Goal: Transaction & Acquisition: Book appointment/travel/reservation

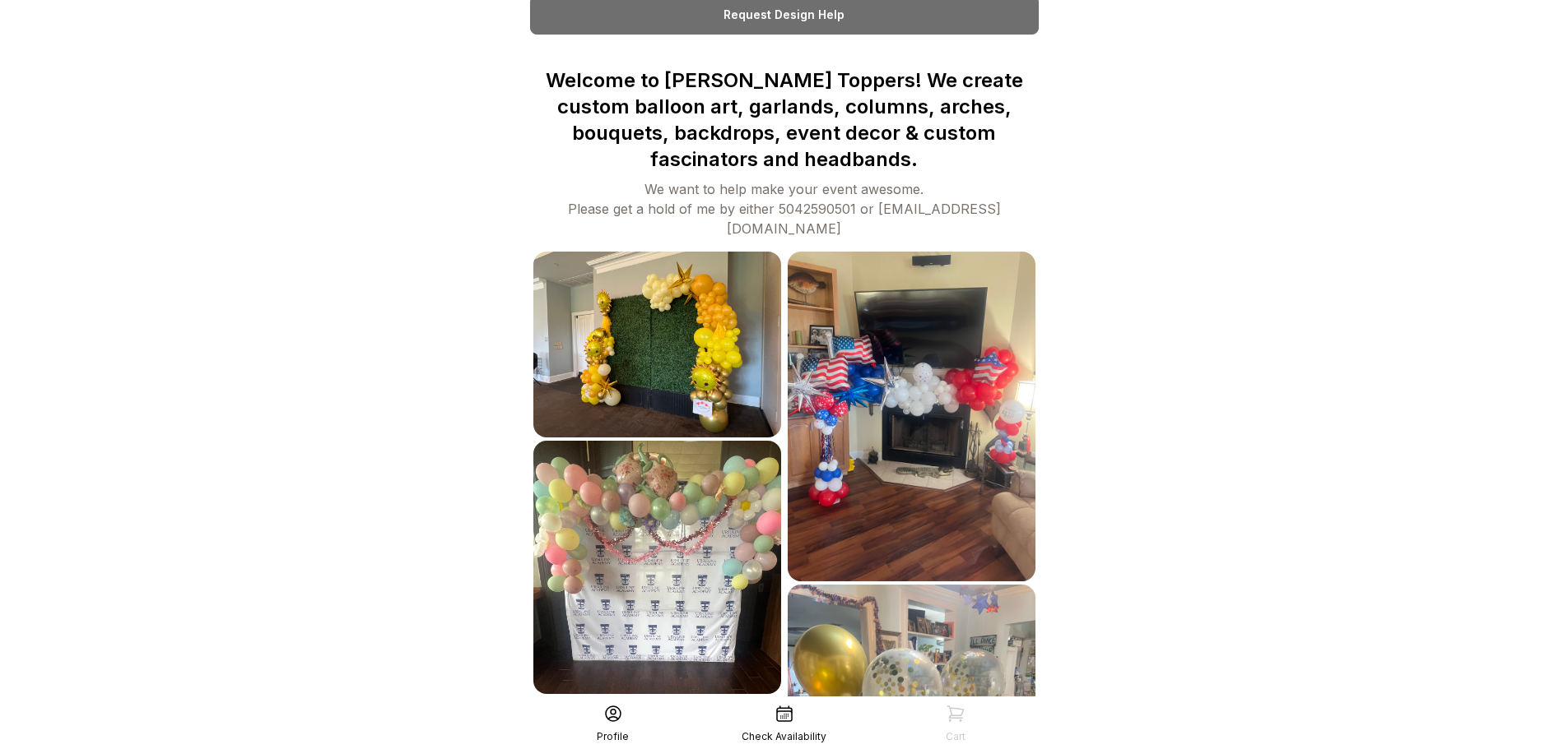
scroll to position [494, 0]
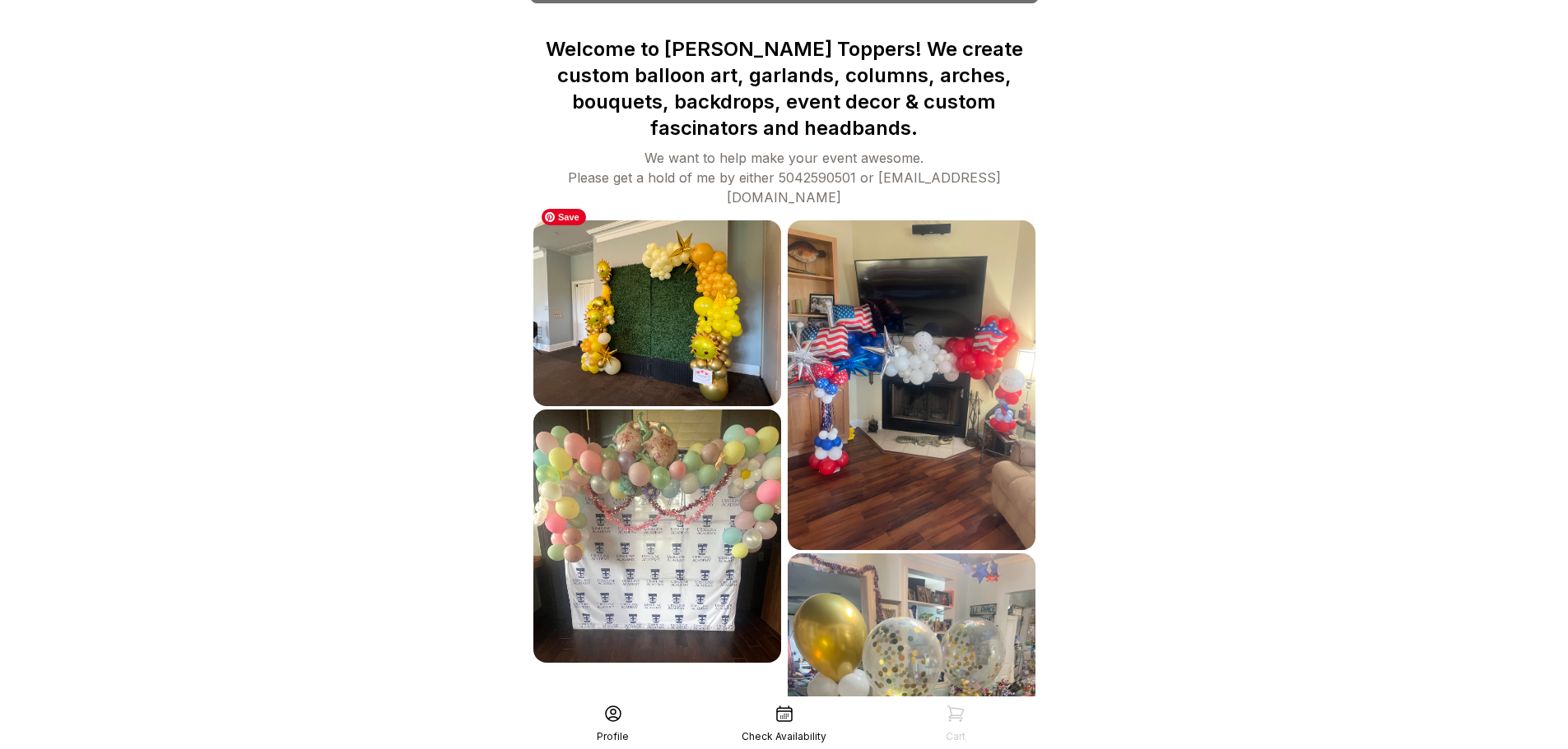
click at [672, 330] on img at bounding box center [657, 313] width 248 height 186
click at [671, 541] on img at bounding box center [657, 536] width 248 height 254
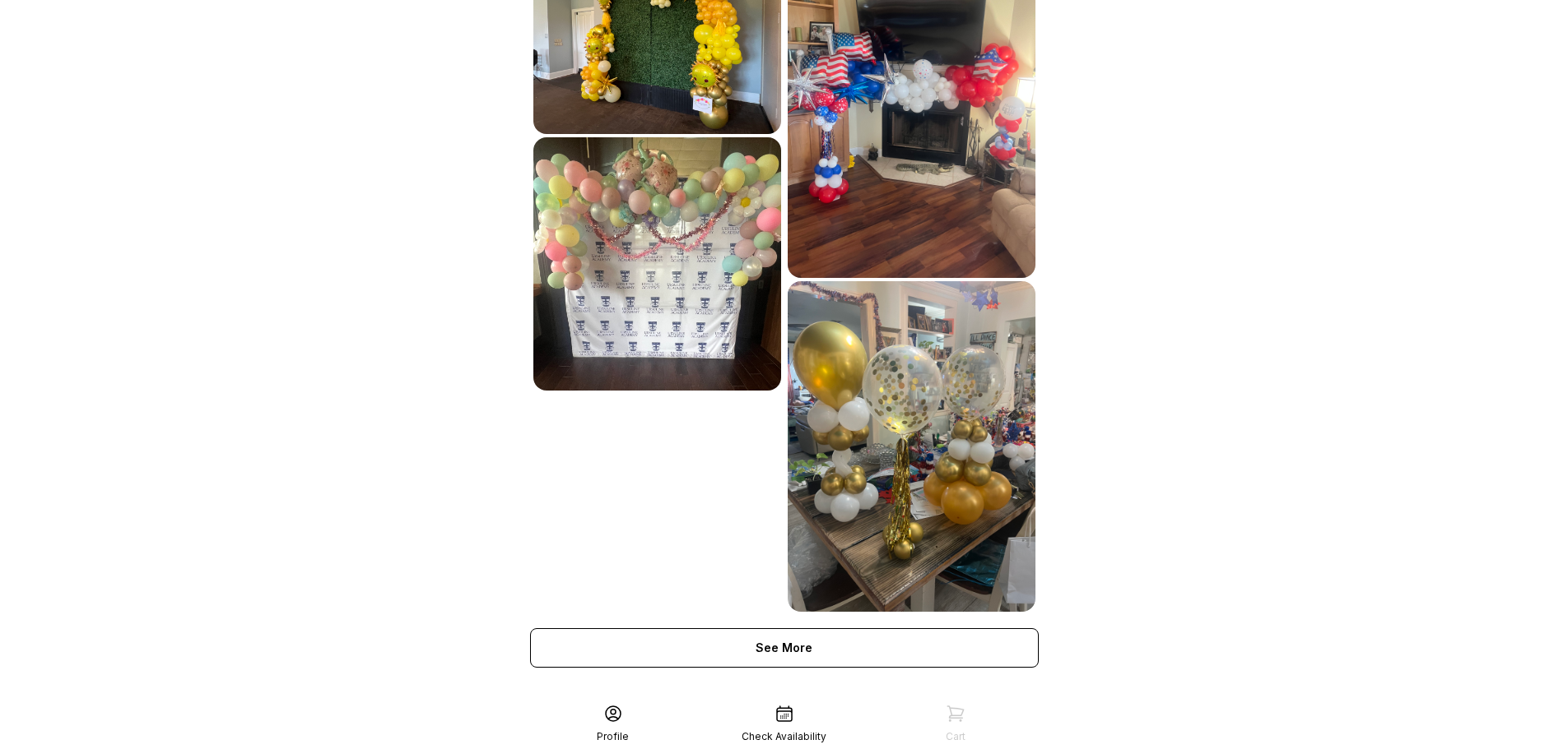
scroll to position [773, 0]
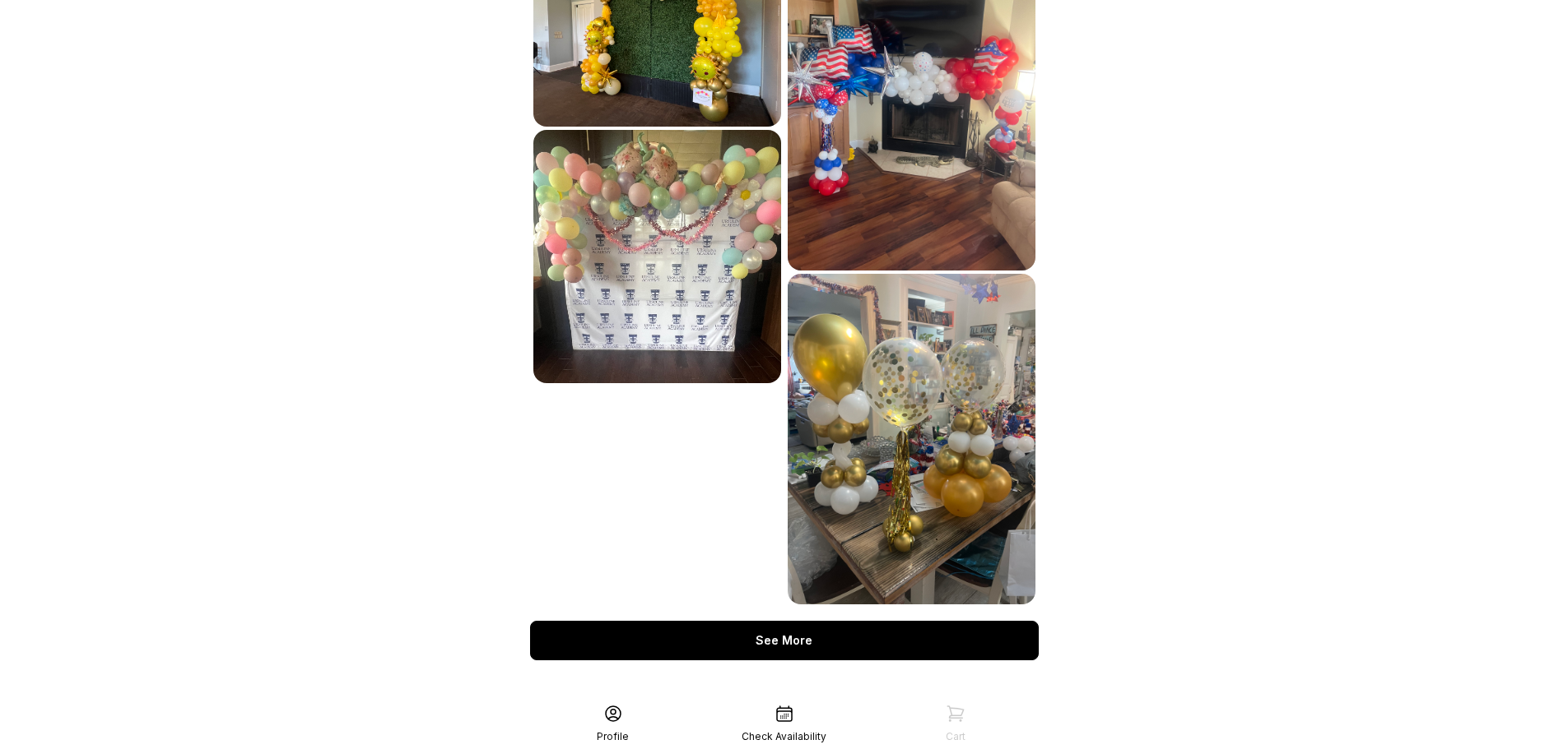
click at [772, 621] on div "See More" at bounding box center [784, 640] width 508 height 40
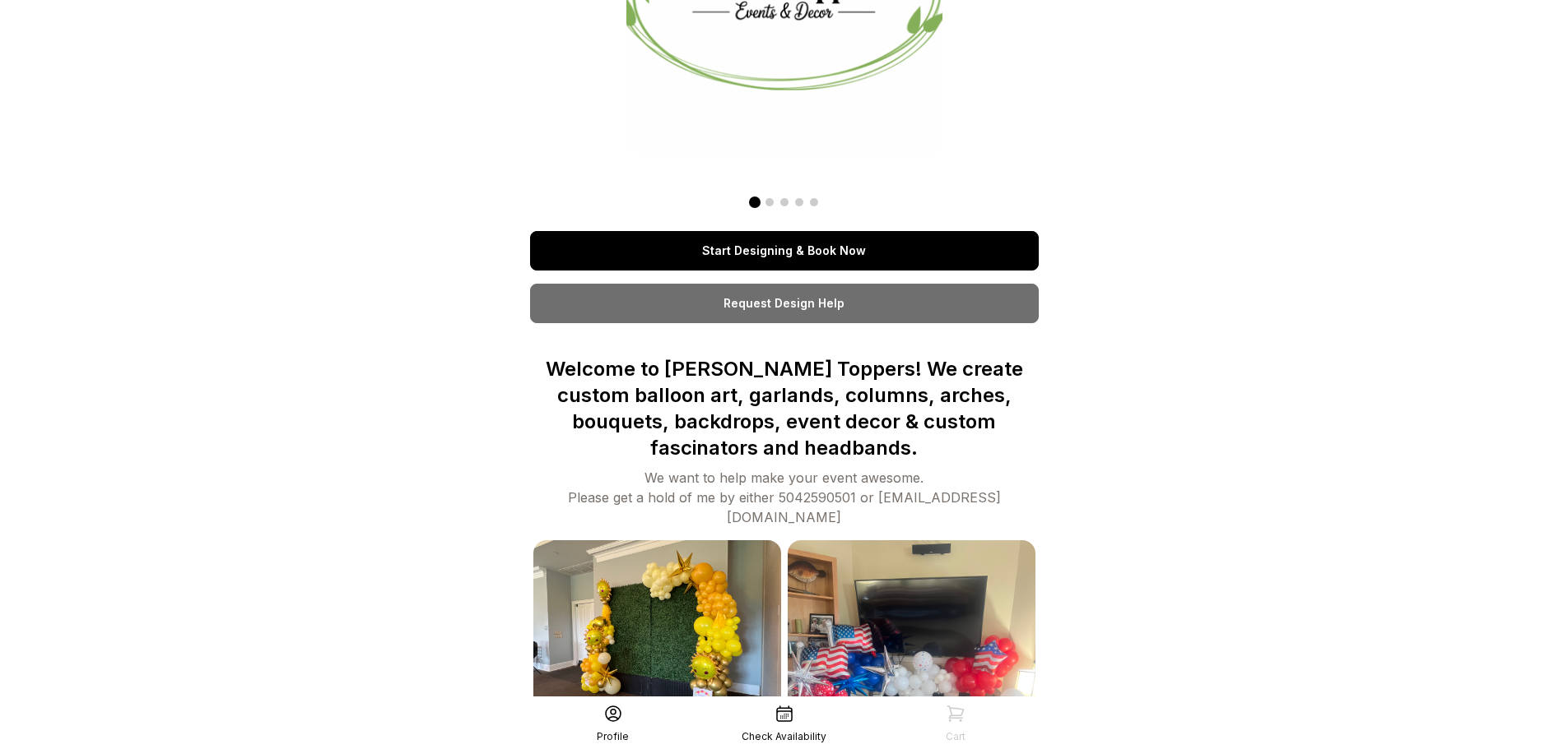
scroll to position [165, 0]
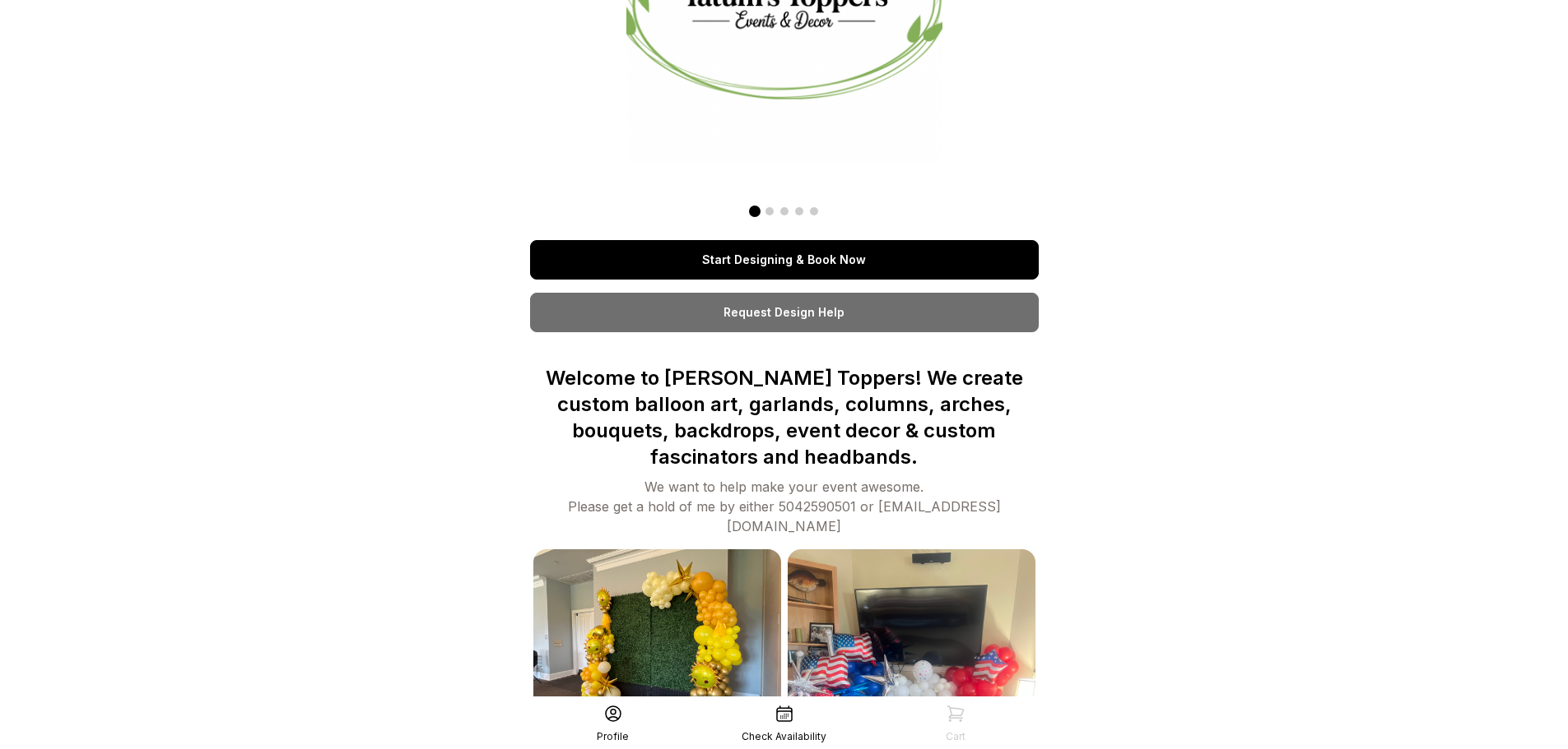
click at [782, 256] on link "Start Designing & Book Now" at bounding box center [784, 259] width 508 height 40
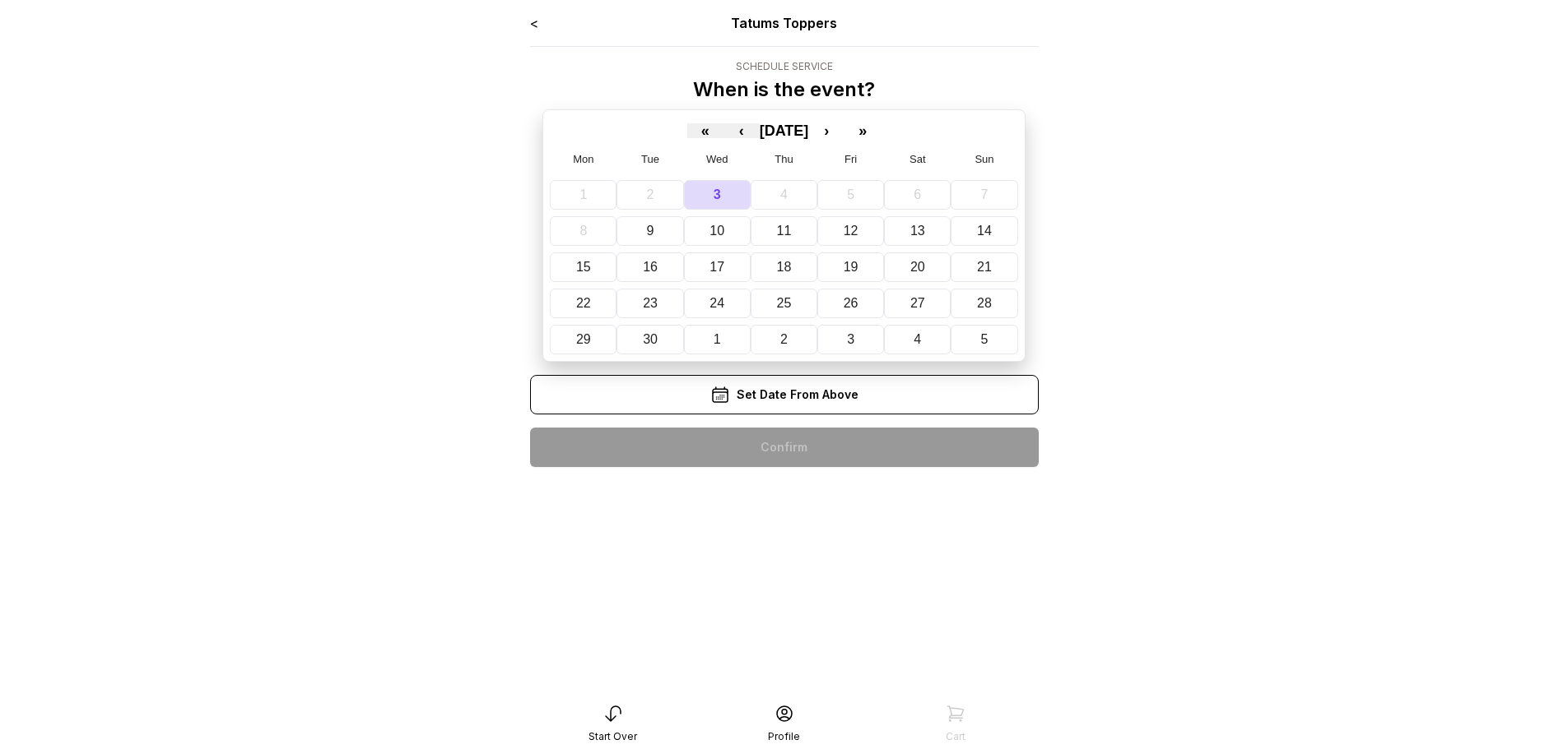
click at [530, 24] on link "<" at bounding box center [534, 22] width 9 height 16
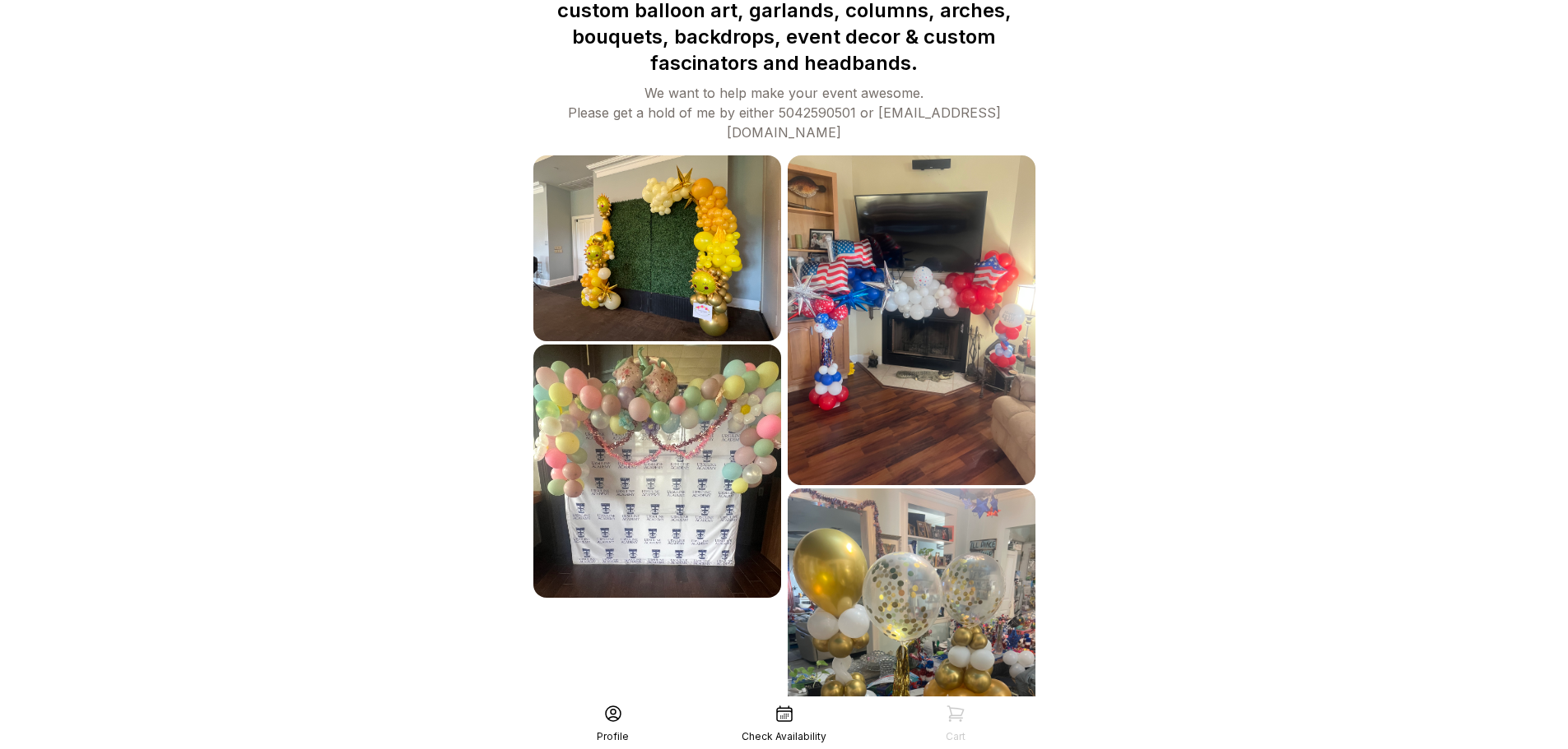
scroll to position [658, 0]
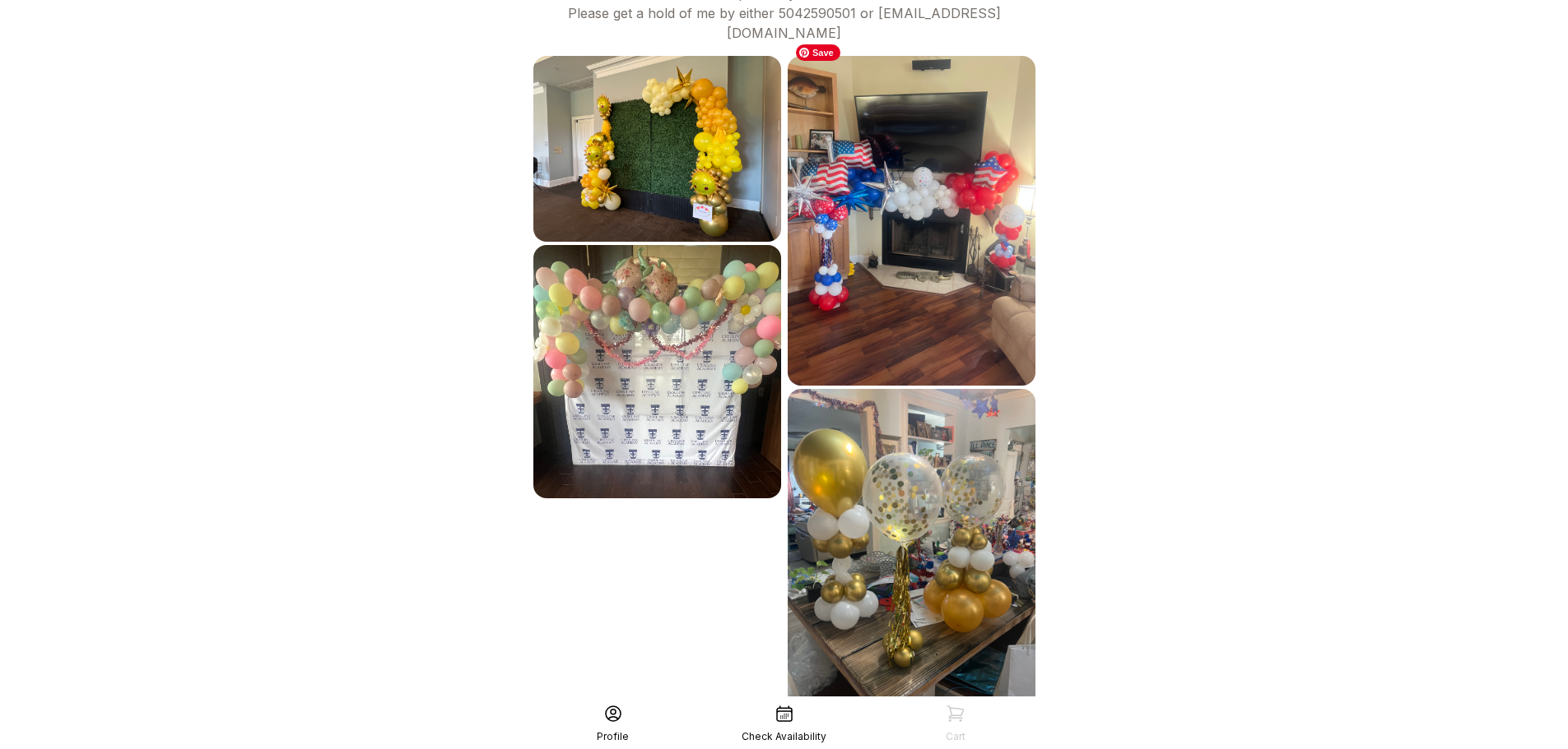
click at [940, 201] on img at bounding box center [911, 221] width 248 height 330
click at [901, 321] on img at bounding box center [911, 221] width 248 height 330
click at [878, 520] on img at bounding box center [911, 554] width 248 height 330
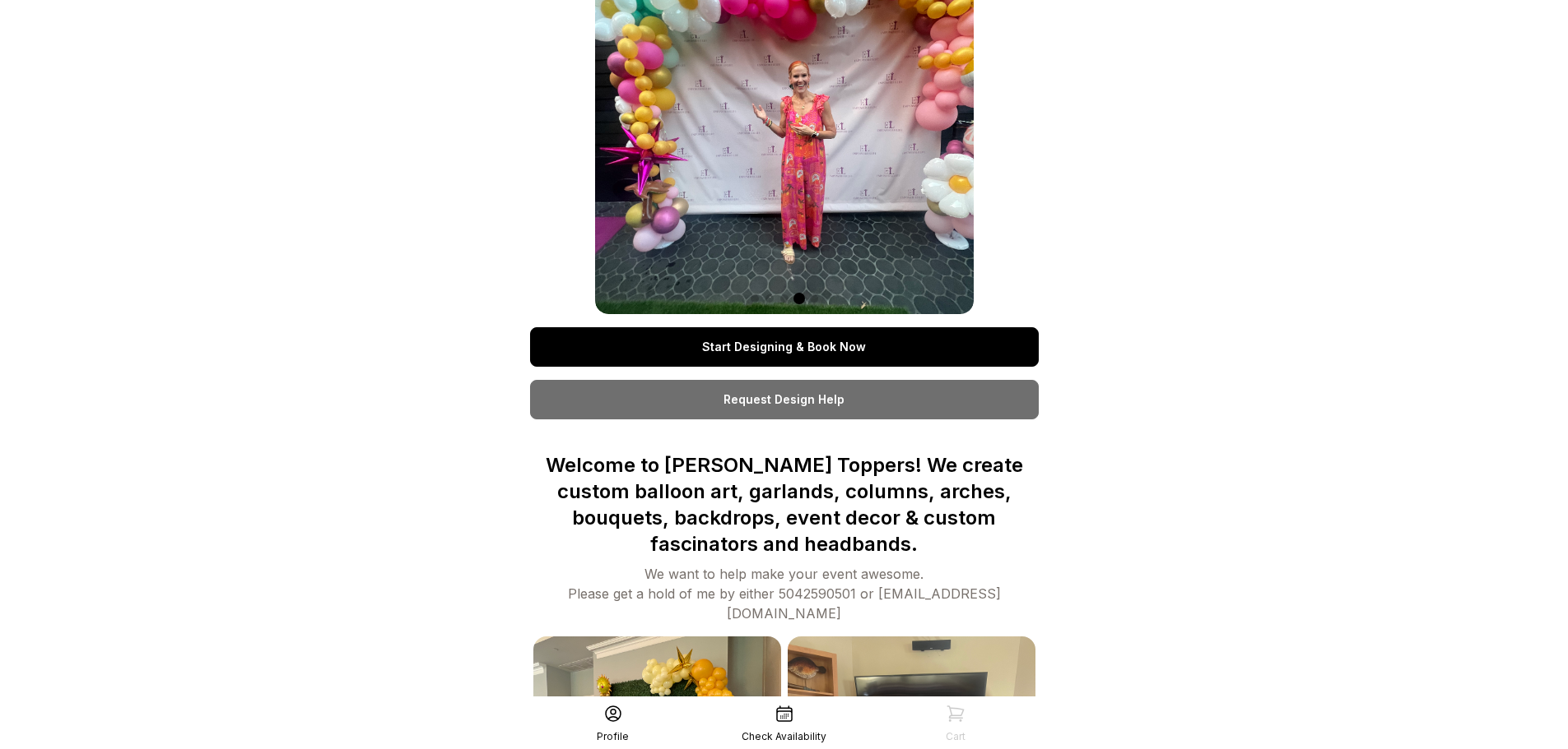
scroll to position [0, 0]
